Goal: Information Seeking & Learning: Learn about a topic

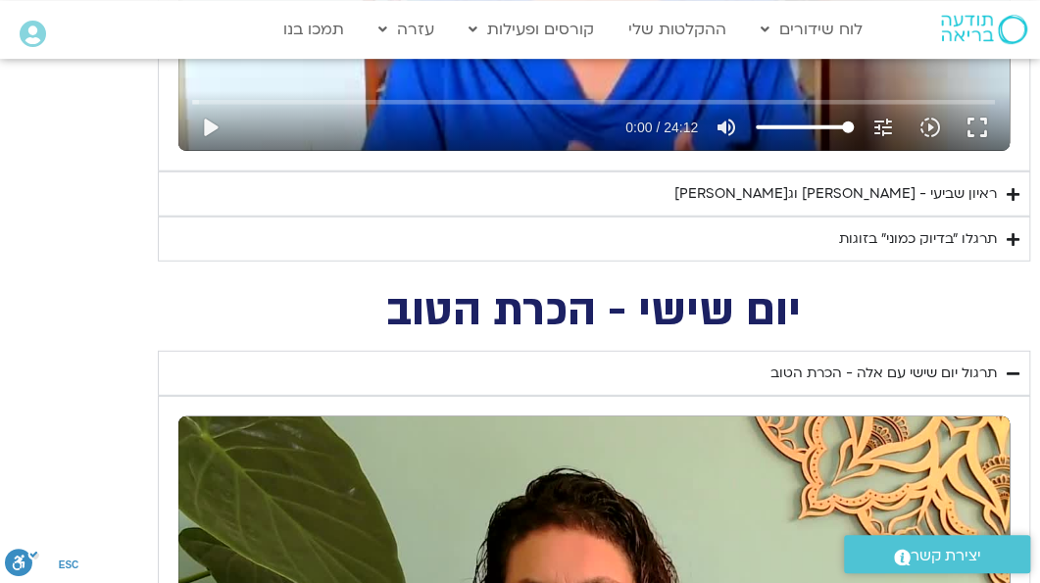
scroll to position [2140, 0]
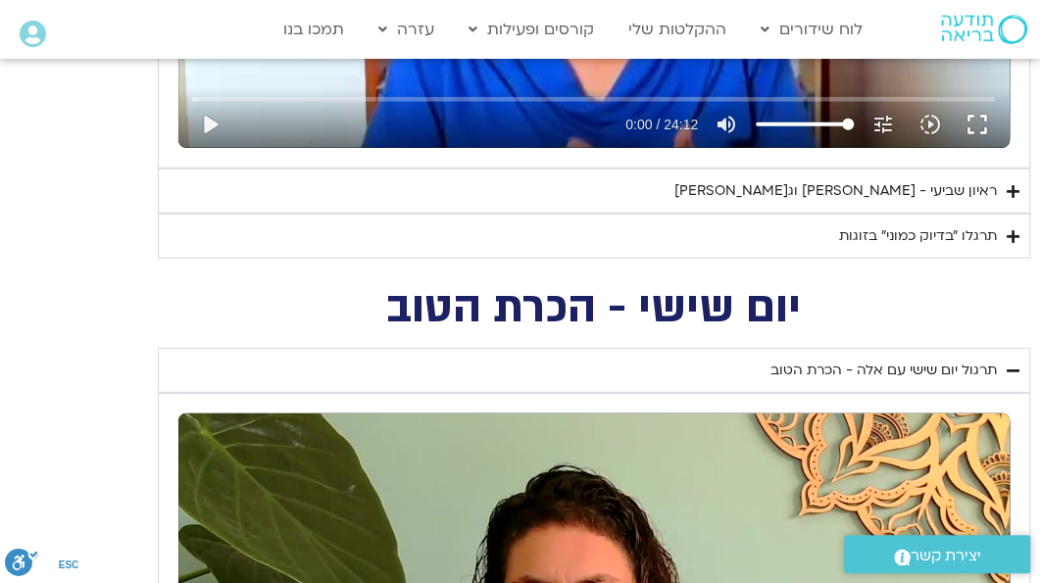
click at [1014, 234] on icon "Accordion. Open links with Enter or Space, close with Escape, and navigate with…" at bounding box center [1012, 236] width 13 height 15
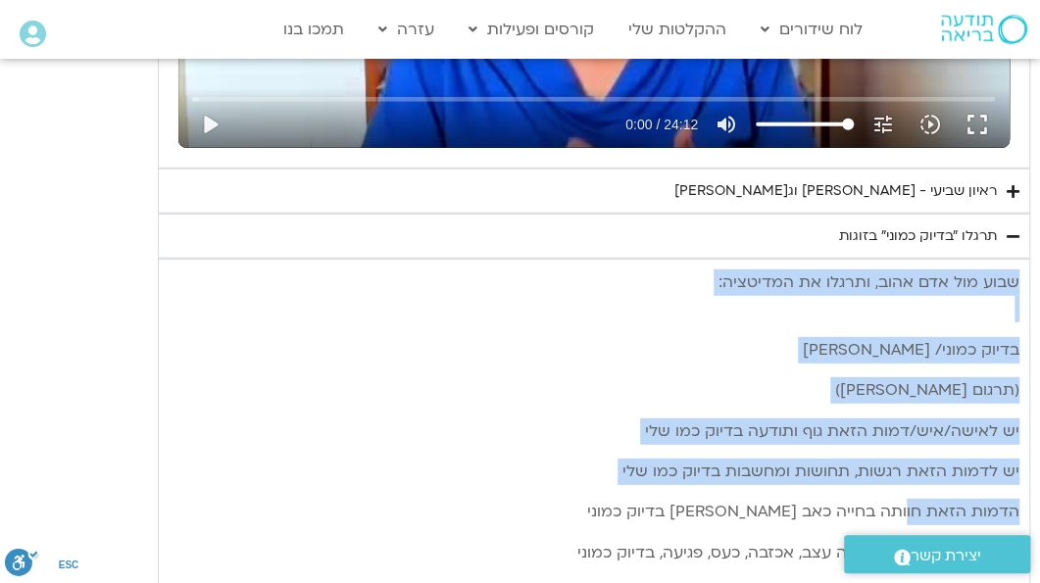
drag, startPoint x: 1004, startPoint y: 212, endPoint x: 906, endPoint y: 493, distance: 297.8
click at [1014, 189] on icon "Accordion. Open links with Enter or Space, close with Escape, and navigate with…" at bounding box center [1012, 191] width 13 height 15
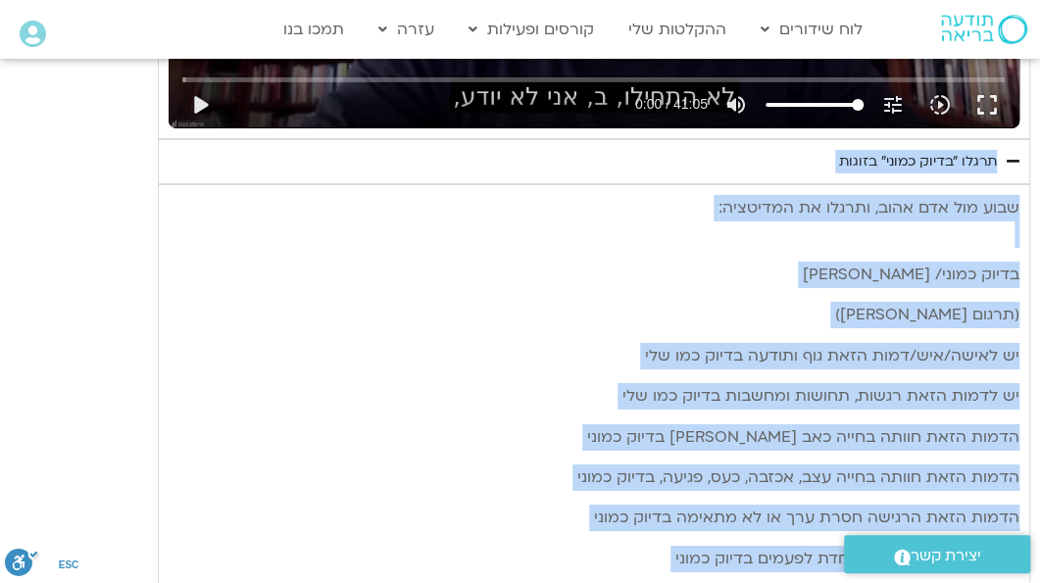
scroll to position [2761, 0]
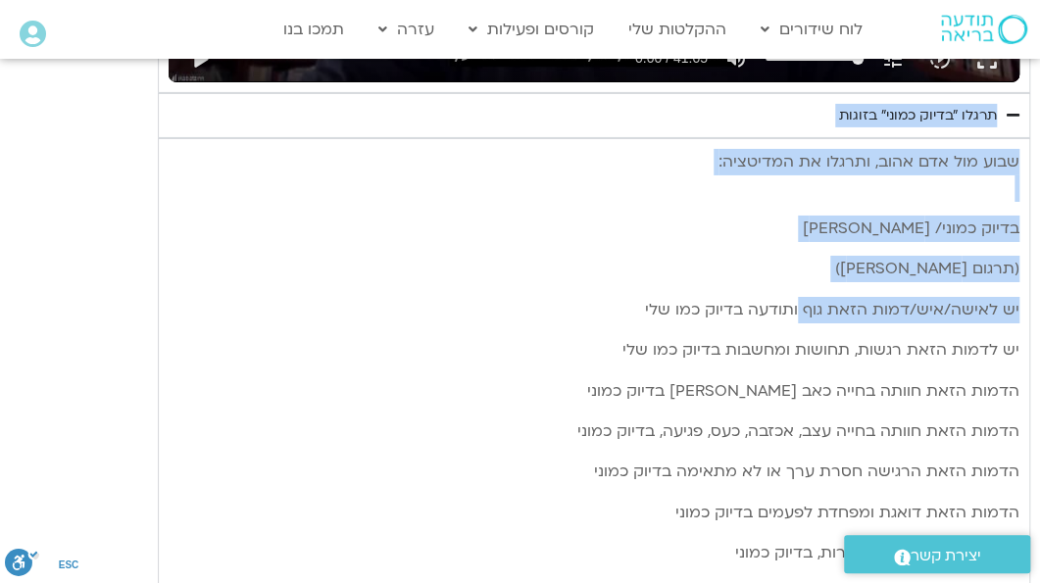
drag, startPoint x: 1026, startPoint y: 181, endPoint x: 803, endPoint y: 299, distance: 251.6
click at [803, 299] on div "תרגול יום שביעי עם [PERSON_NAME] - חיבור ונפרדות נא להזין כתובת אימייל כדי לצפו…" at bounding box center [594, 90] width 872 height 2192
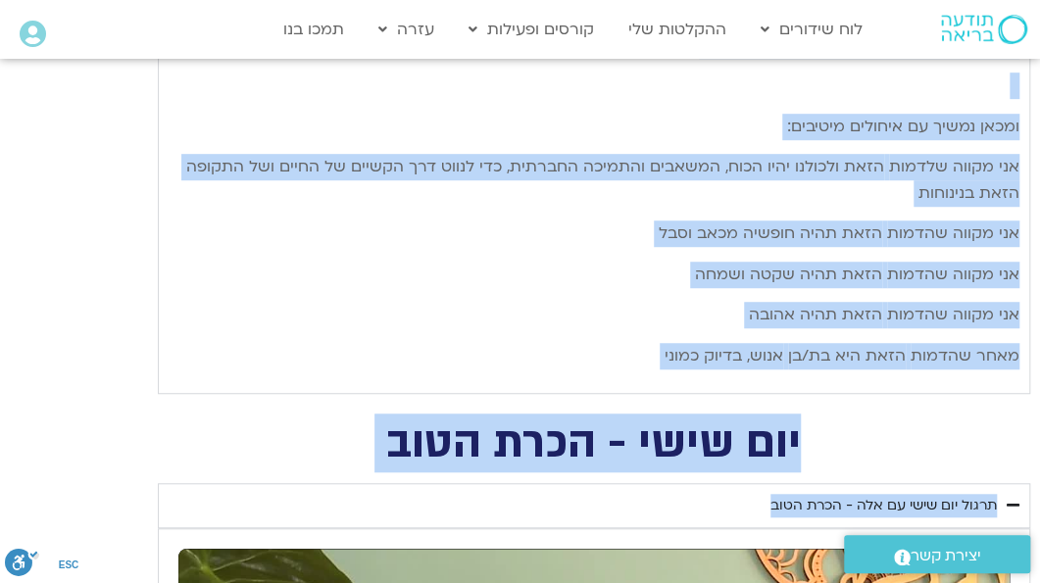
scroll to position [3569, 0]
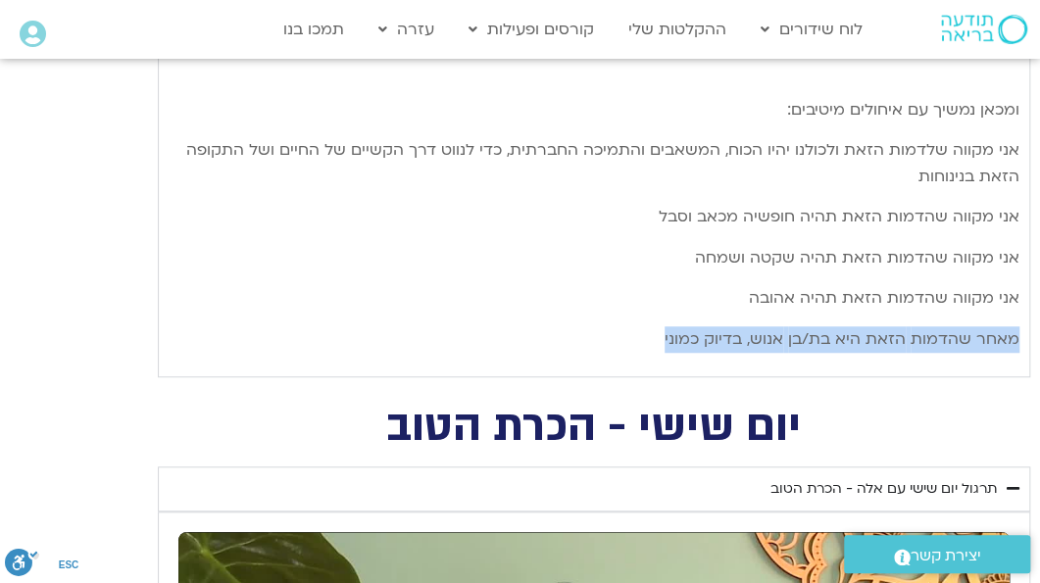
drag, startPoint x: 994, startPoint y: 83, endPoint x: 664, endPoint y: 350, distance: 424.3
copy div "הזאת תהיה אהובה מאחר שהדמות הזאת היא בת/בן אנוש, בדיוק כמוני"
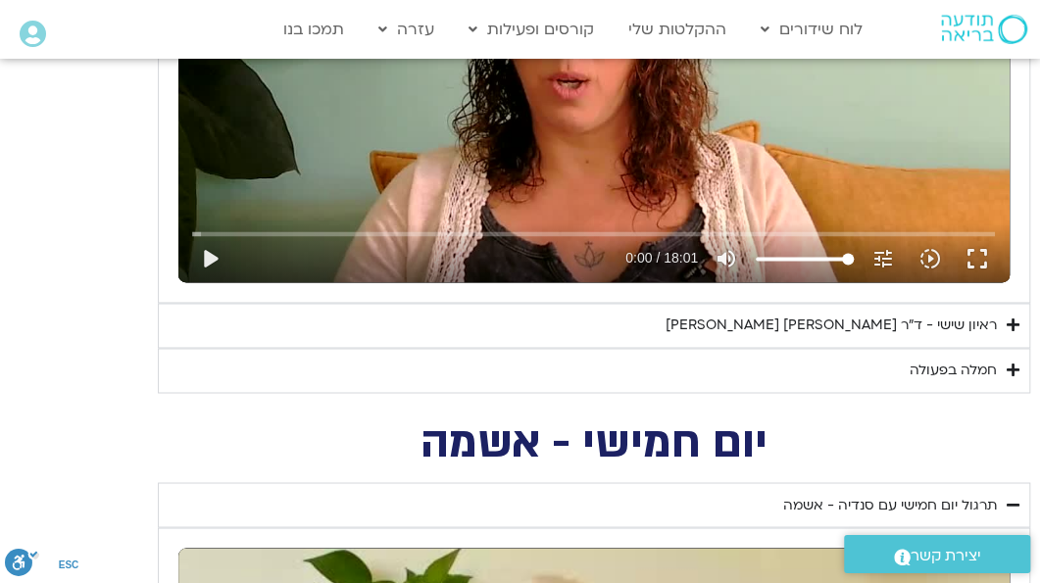
scroll to position [4384, 0]
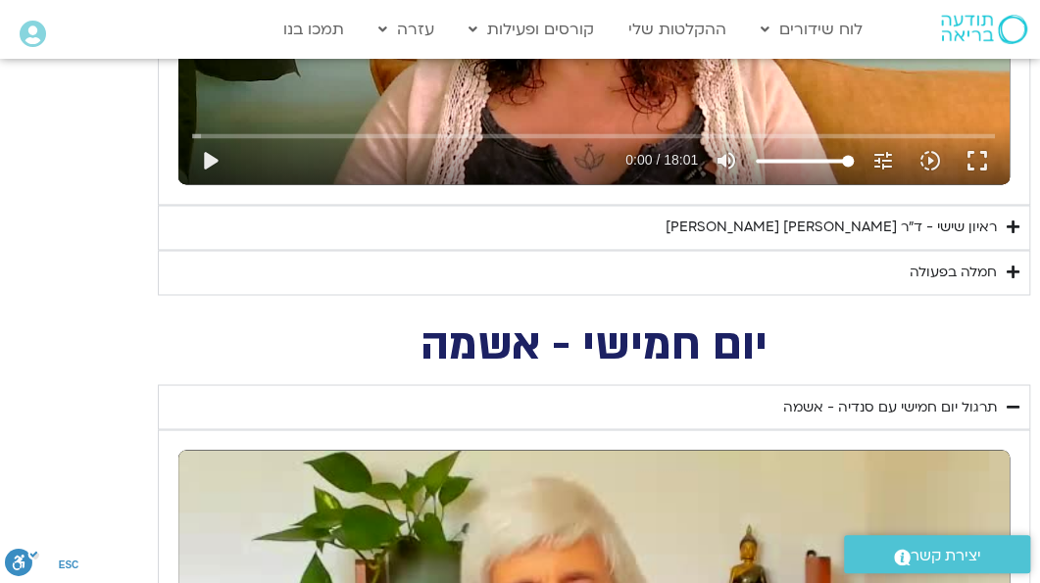
click at [1012, 266] on icon "Accordion. Open links with Enter or Space, close with Escape, and navigate with…" at bounding box center [1012, 272] width 13 height 15
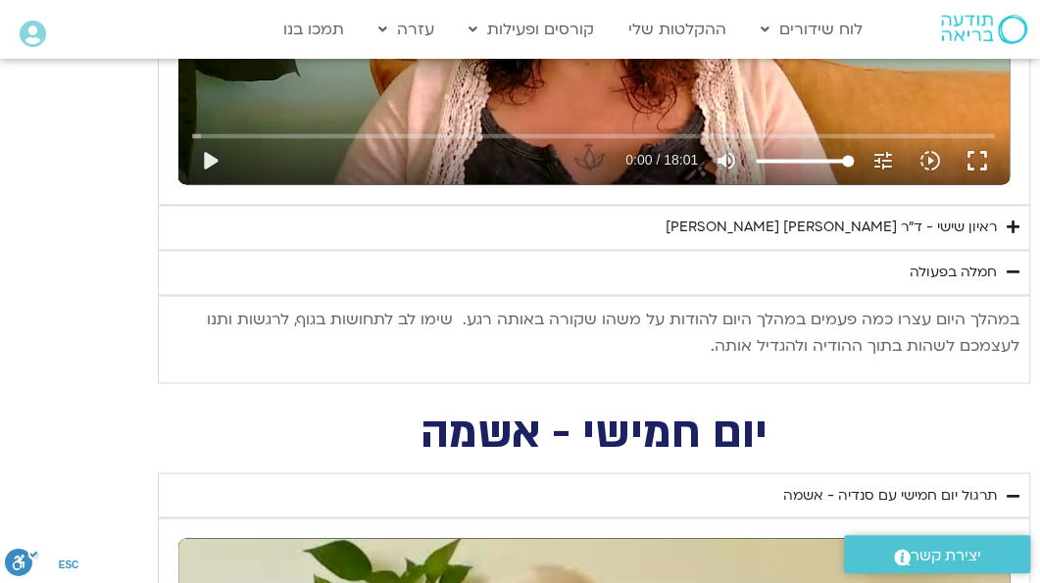
drag, startPoint x: 1015, startPoint y: 313, endPoint x: 664, endPoint y: 363, distance: 354.4
click at [664, 363] on div "במהלך היום עצרו כמה פעמים במהלך היום להודות על משהו שקורה באותה רגע. שימו לב לת…" at bounding box center [594, 339] width 850 height 67
copy p "במהלך היום עצרו כמה פעמים במהלך היום להודות על משהו שקורה באותה רגע. שימו לב לת…"
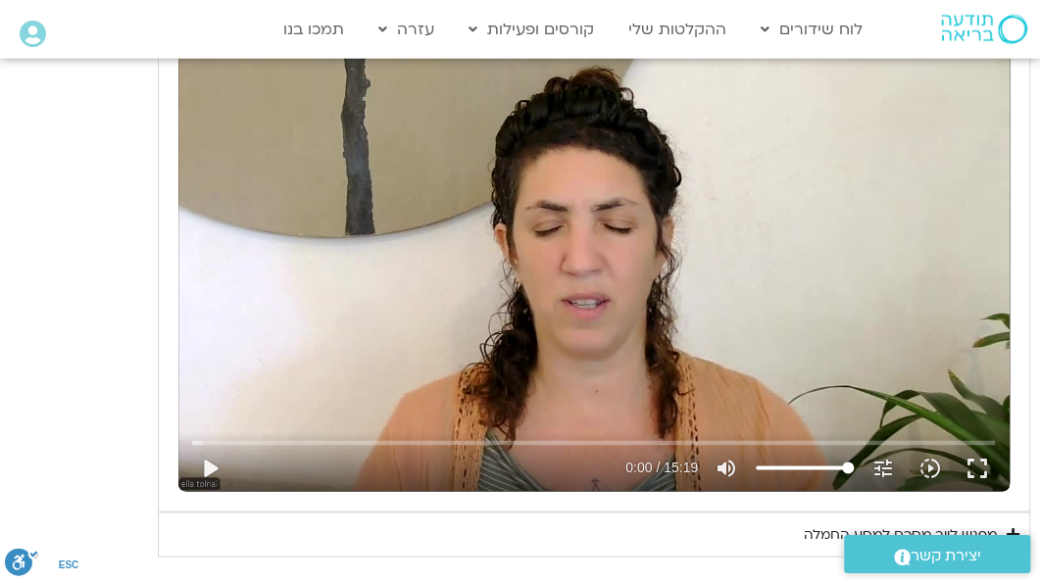
scroll to position [1226, 0]
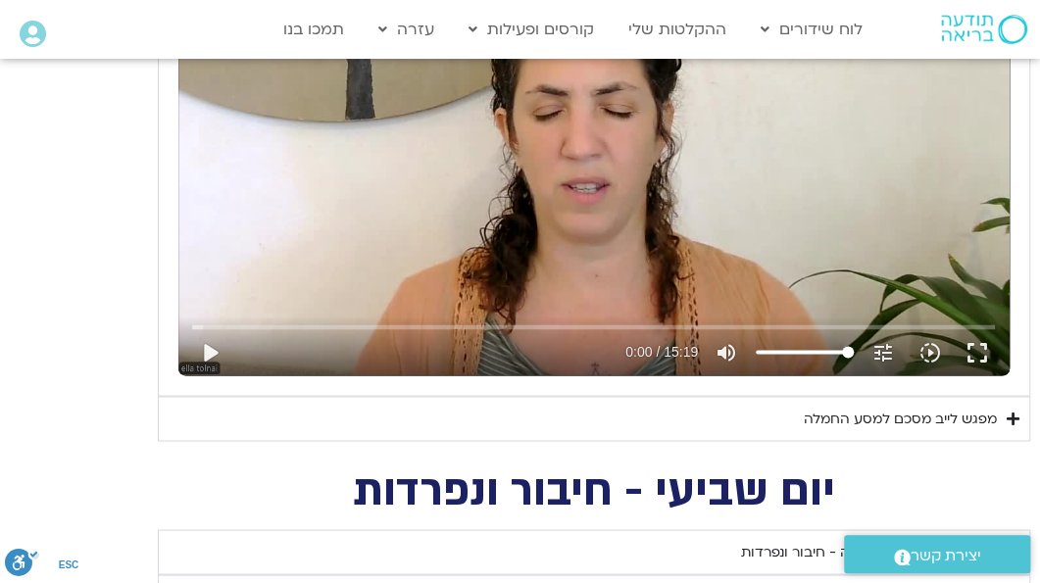
click at [1014, 415] on icon "Accordion. Open links with Enter or Space, close with Escape, and navigate with…" at bounding box center [1012, 418] width 13 height 15
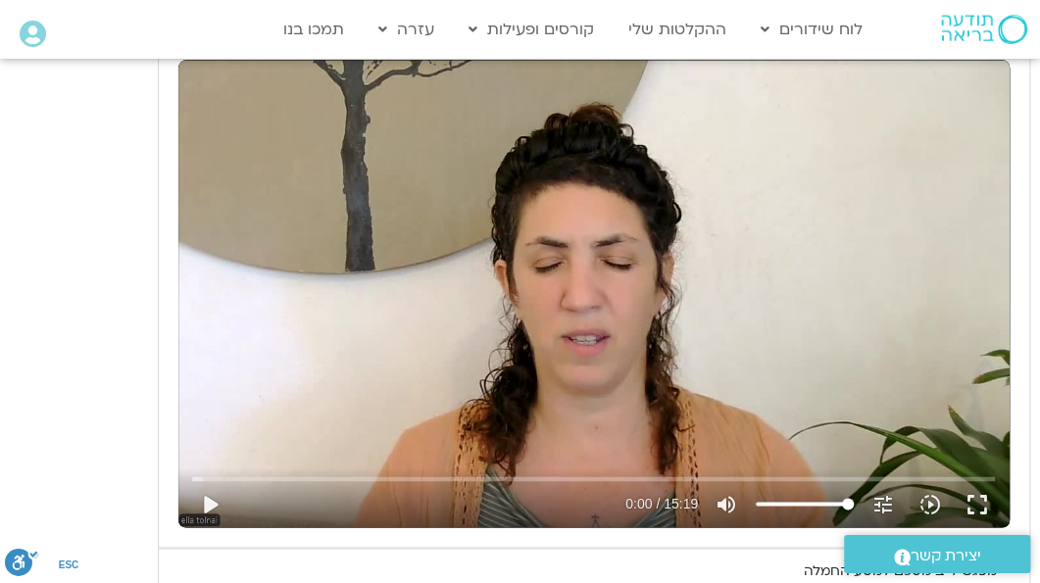
scroll to position [1124, 0]
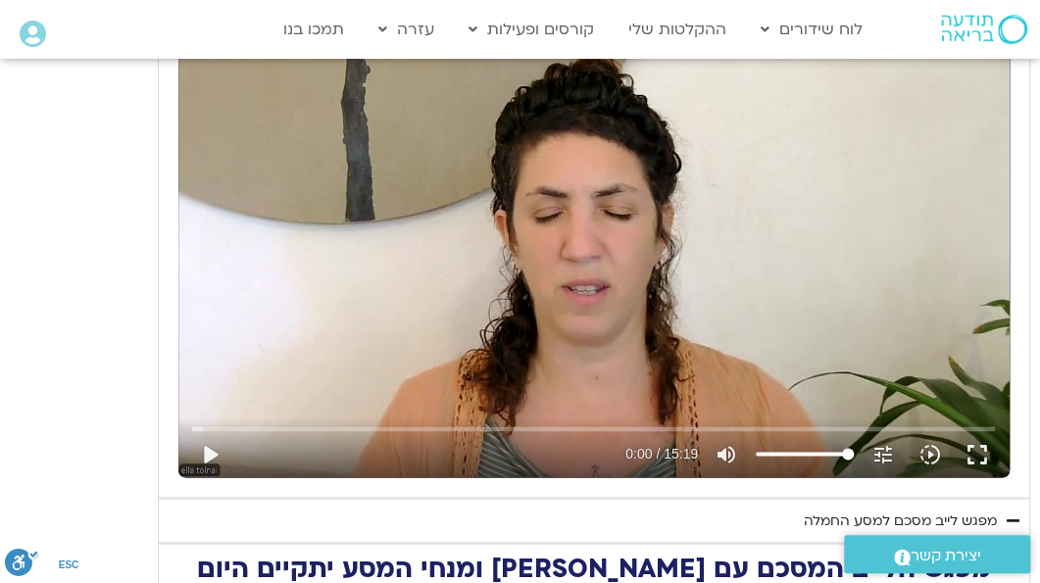
click at [110, 436] on div "יום שמיני - מעגלי החמלה תרגול יום שמיני עם אלה - מעגלי החמלה נא להזין כתובת אימ…" at bounding box center [520, 283] width 1019 height 799
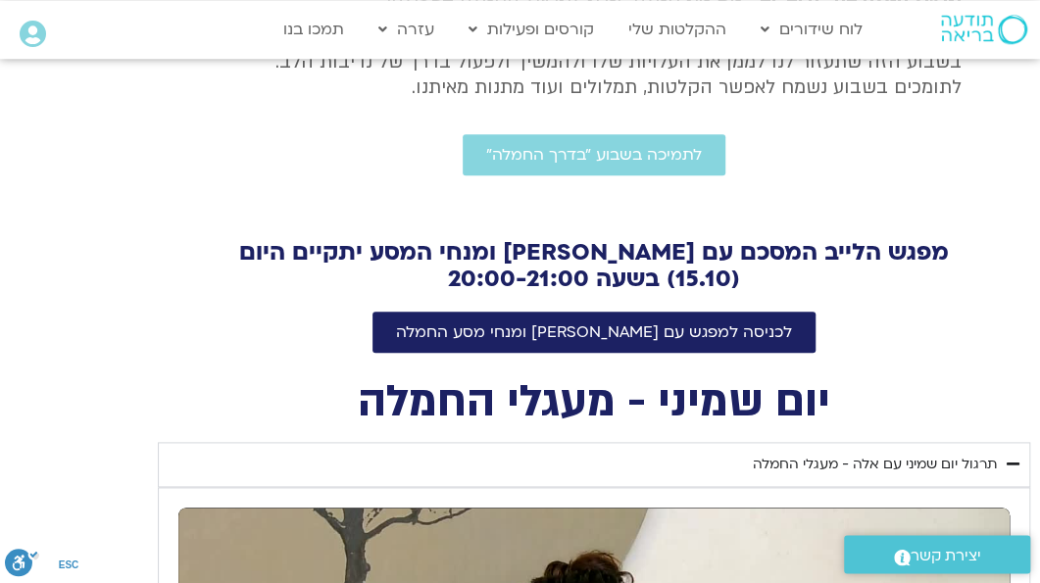
scroll to position [512, 0]
